Goal: Transaction & Acquisition: Purchase product/service

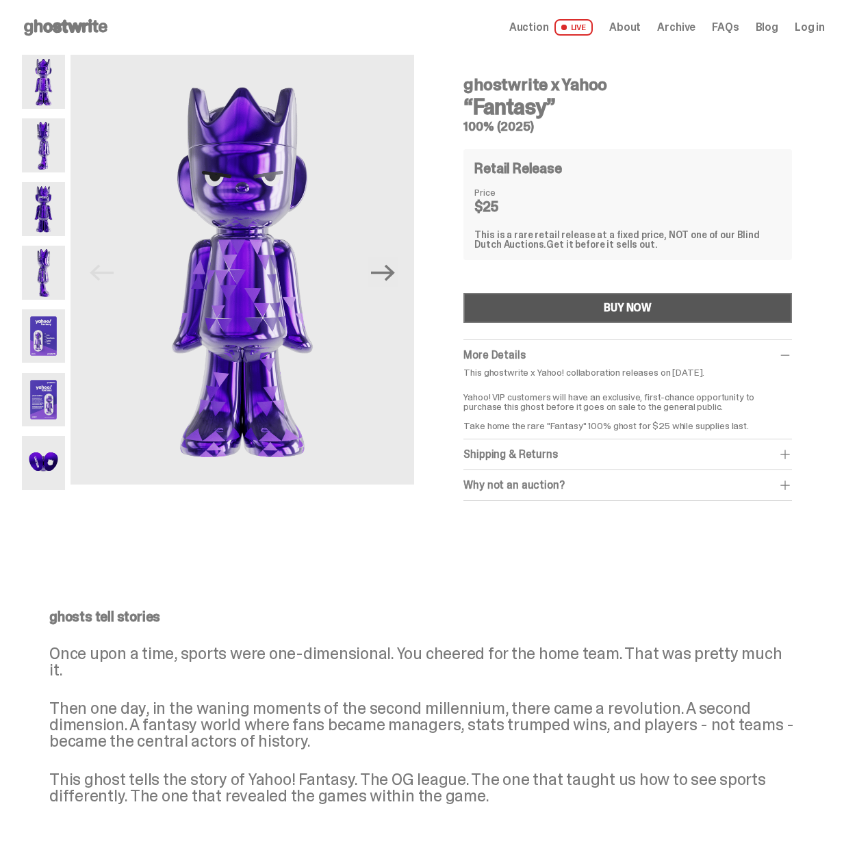
click at [617, 316] on button "BUY NOW" at bounding box center [627, 308] width 328 height 30
click at [30, 142] on img at bounding box center [43, 145] width 43 height 54
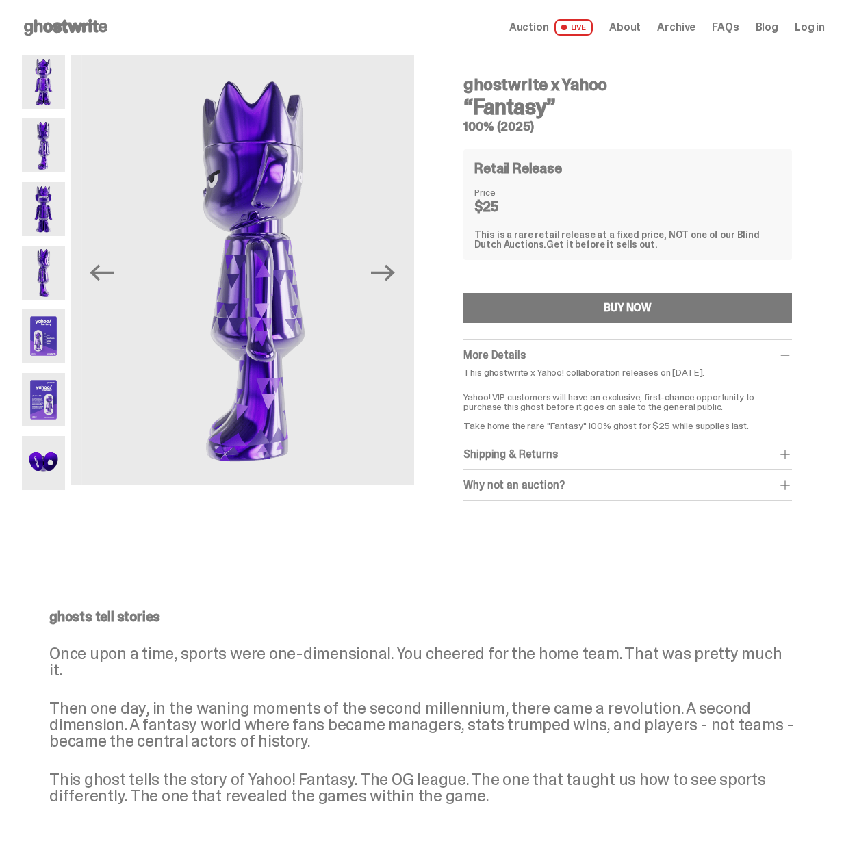
click at [38, 200] on img at bounding box center [43, 209] width 43 height 54
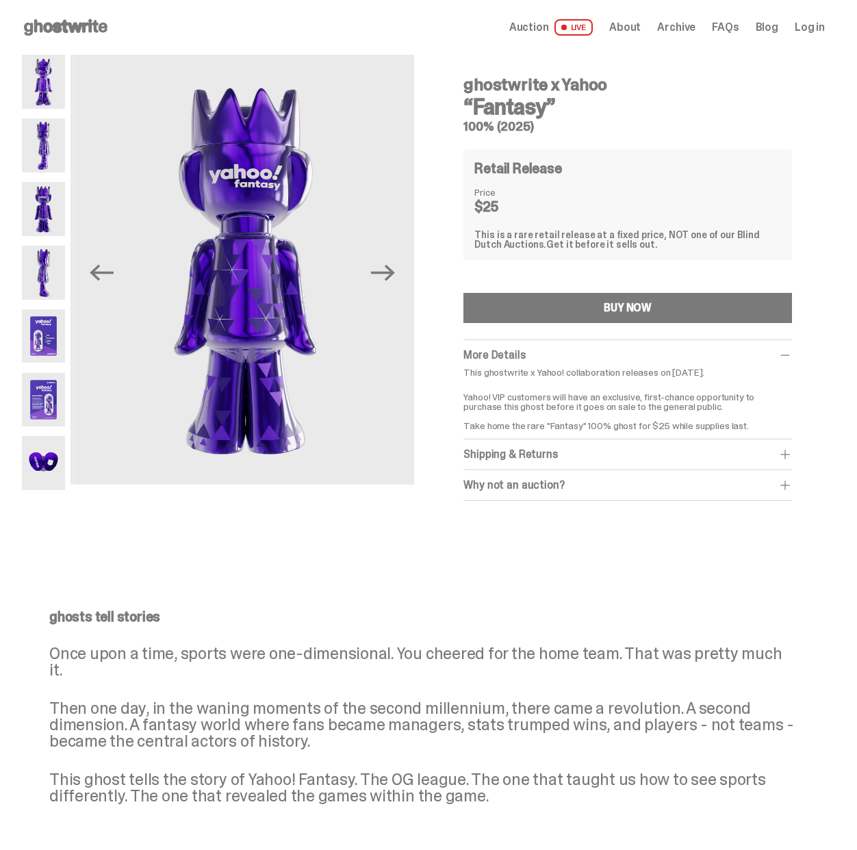
click at [50, 264] on img at bounding box center [43, 273] width 43 height 54
